Goal: Task Accomplishment & Management: Manage account settings

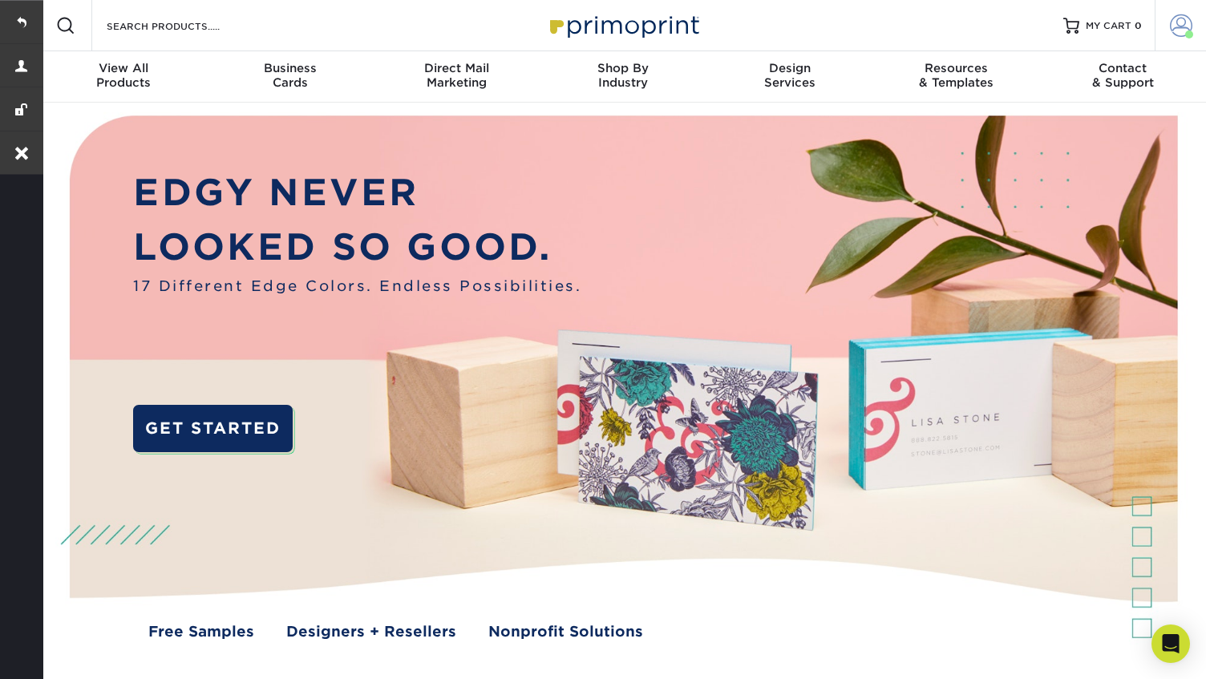
click at [1181, 24] on span at bounding box center [1181, 25] width 22 height 22
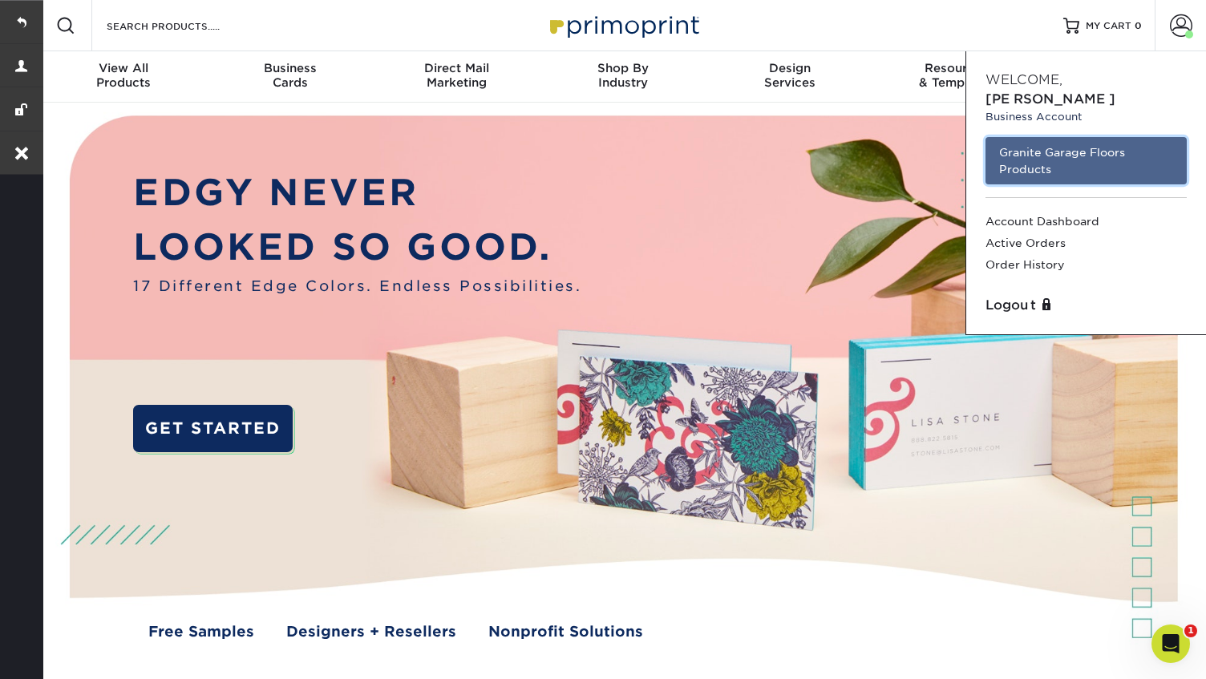
click at [1116, 150] on link "Granite Garage Floors Products" at bounding box center [1086, 160] width 201 height 47
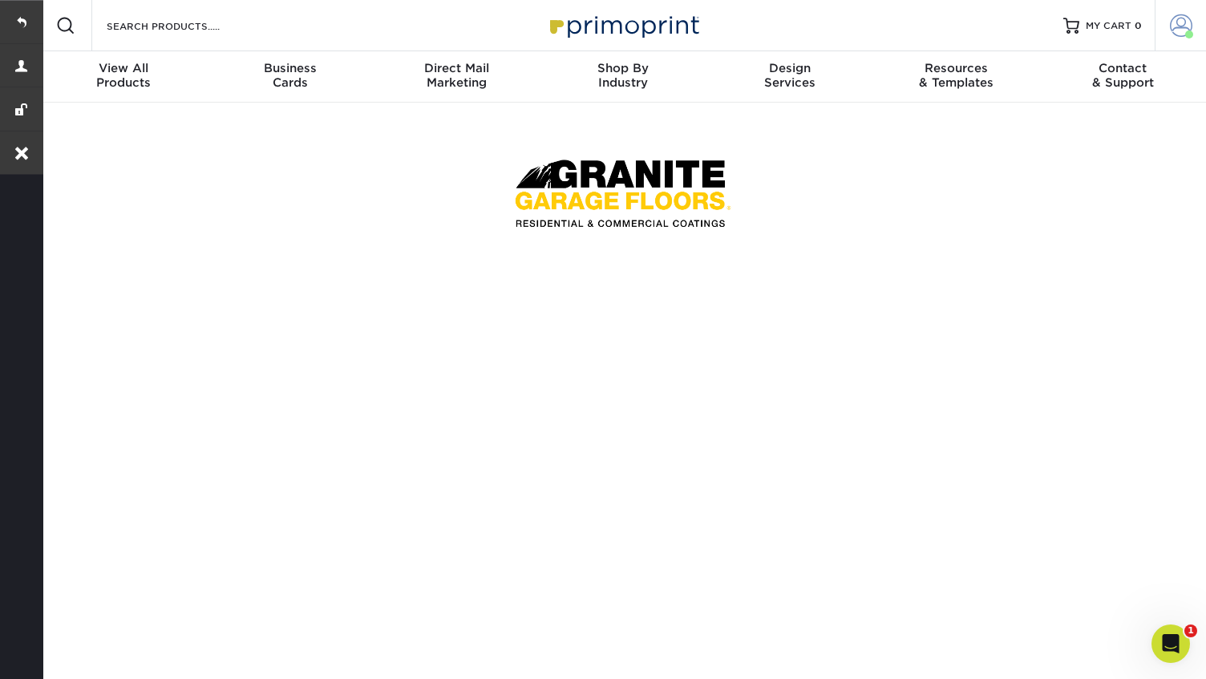
click at [1185, 26] on span at bounding box center [1181, 25] width 22 height 22
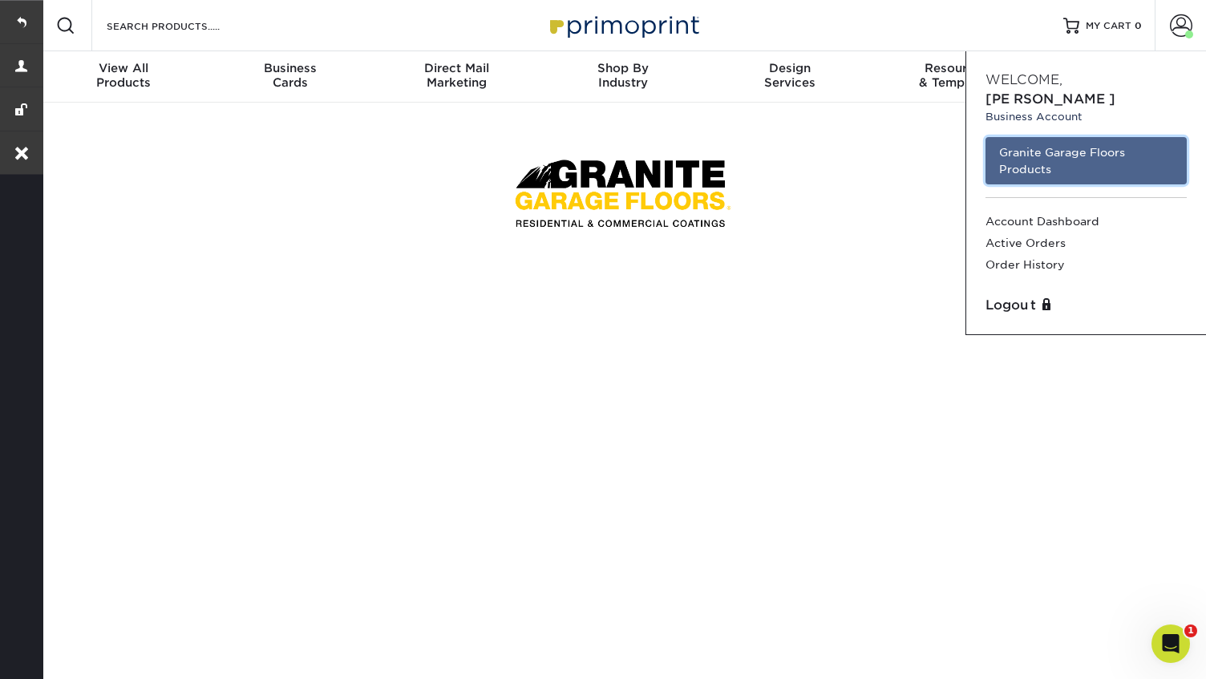
click at [1112, 140] on link "Granite Garage Floors Products" at bounding box center [1086, 160] width 201 height 47
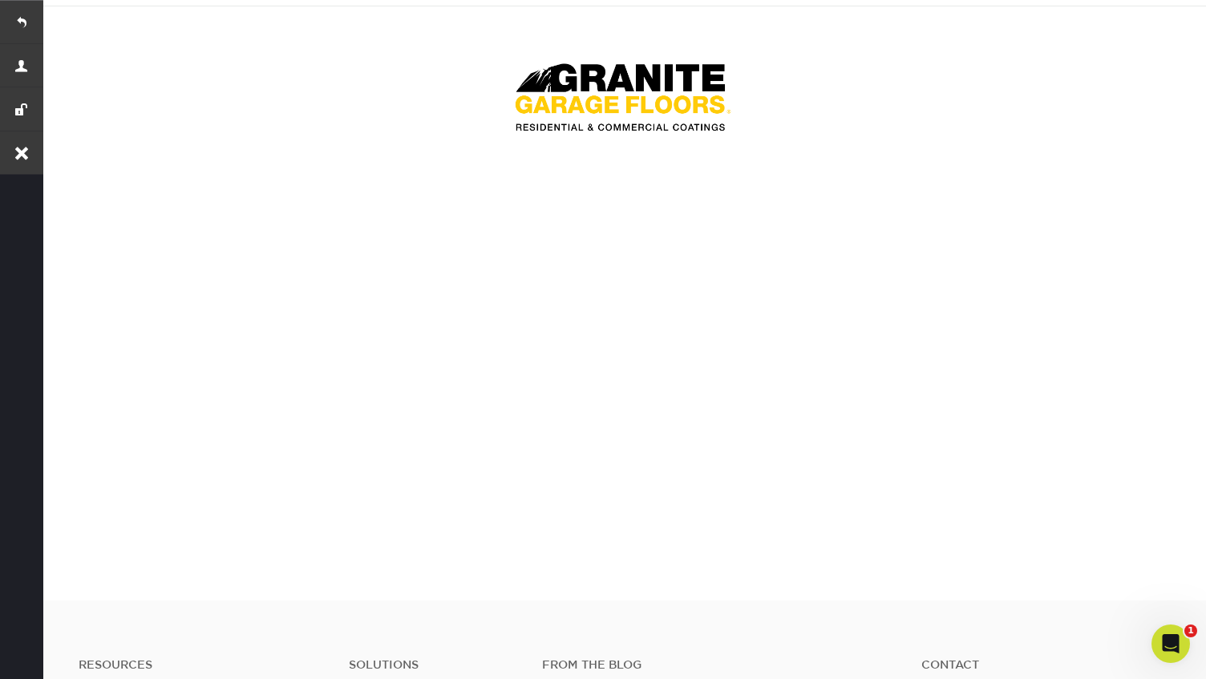
scroll to position [83, 0]
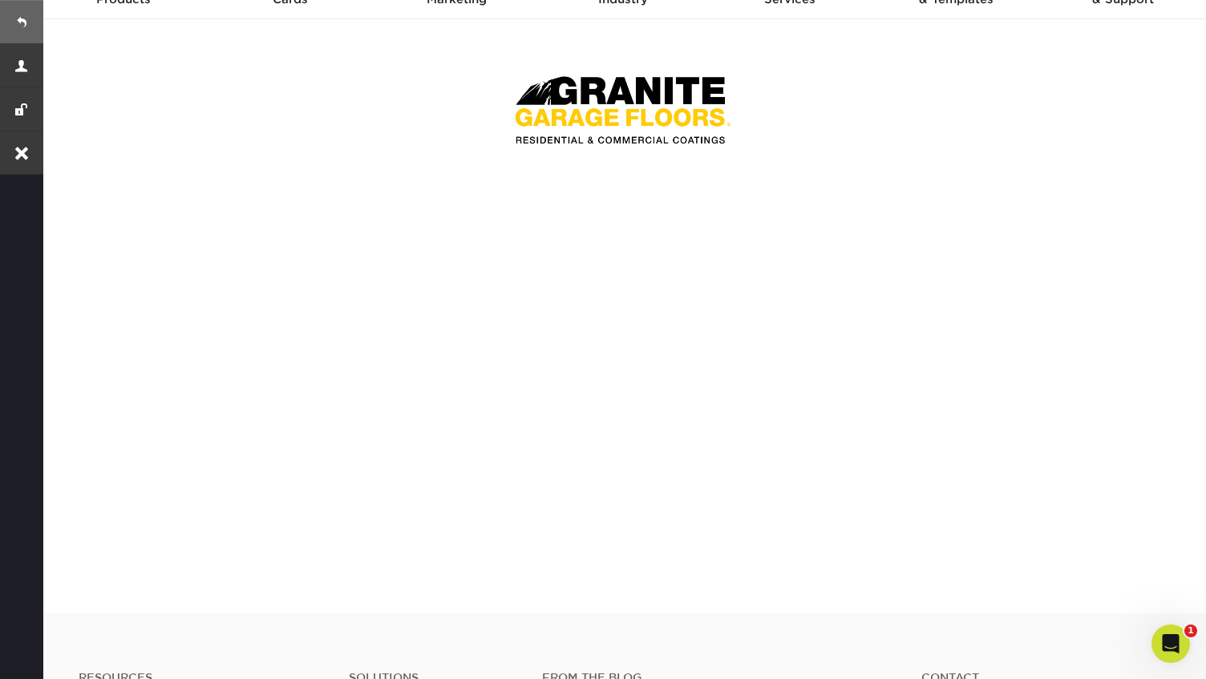
click at [26, 22] on link at bounding box center [21, 21] width 43 height 43
